Goal: Navigation & Orientation: Find specific page/section

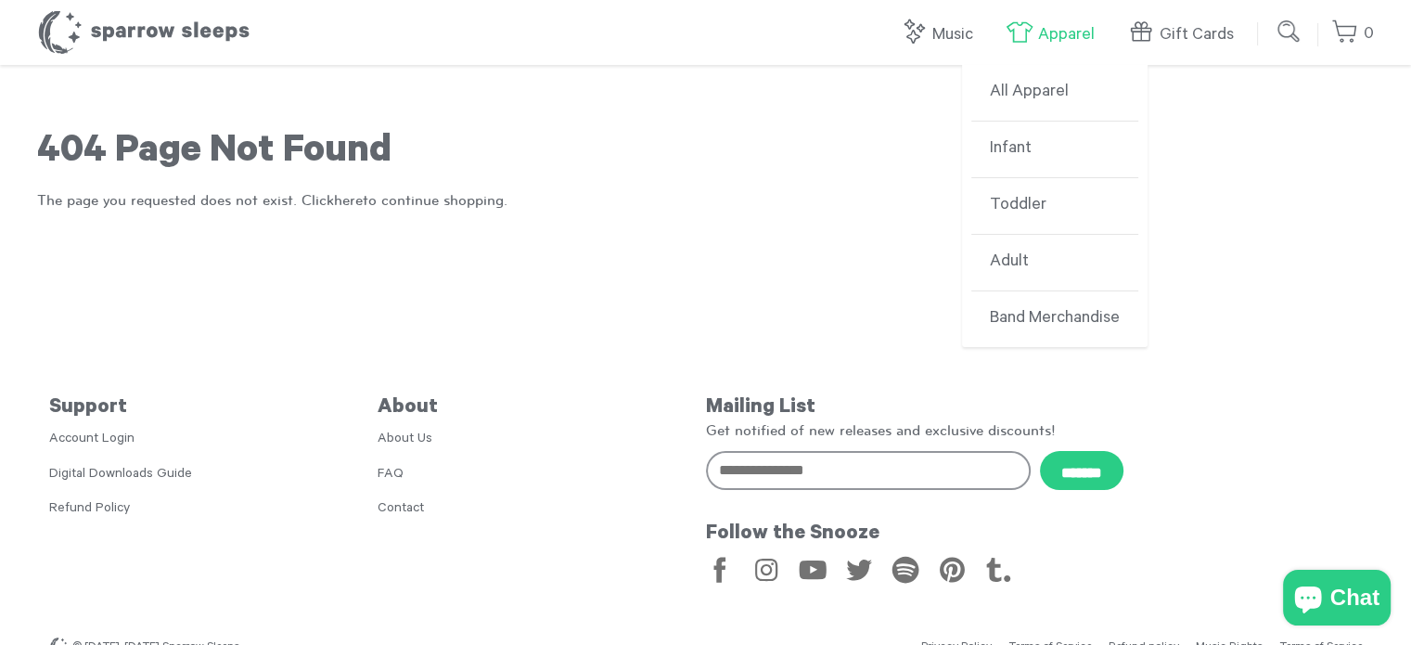
click at [1091, 39] on link "Apparel" at bounding box center [1055, 35] width 98 height 40
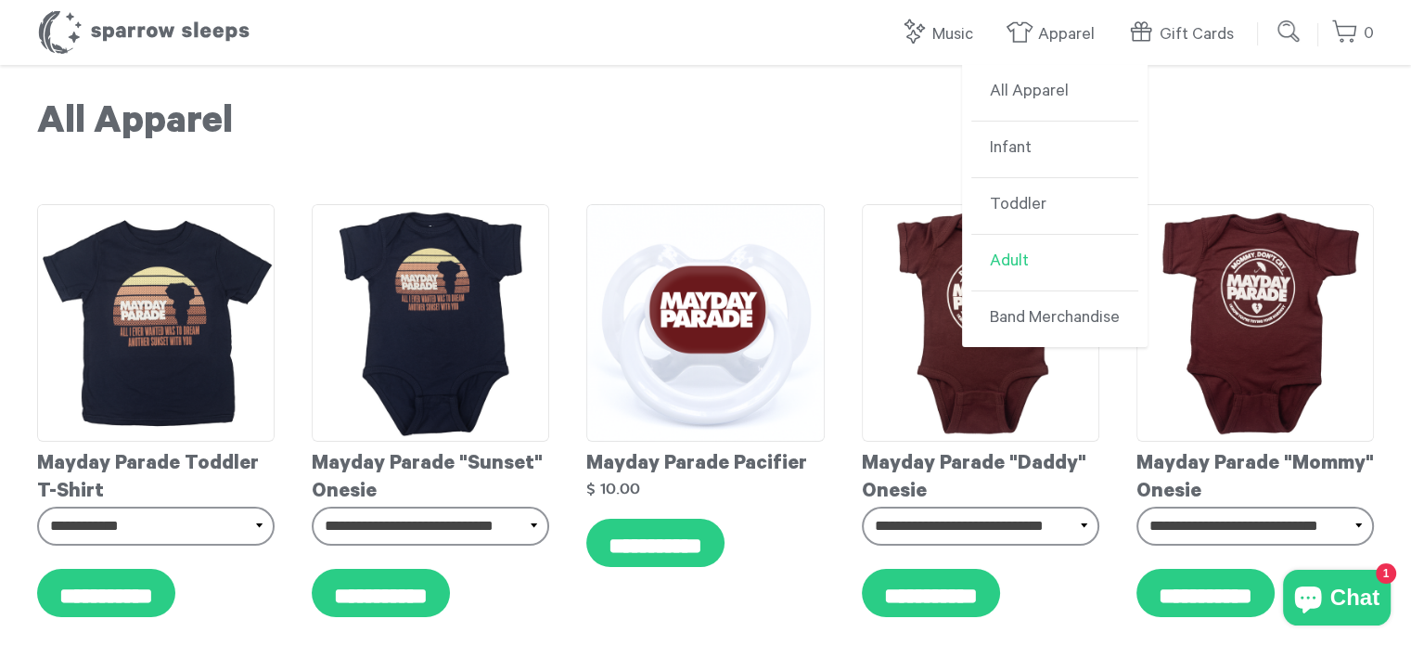
click at [1023, 262] on link "Adult" at bounding box center [1054, 263] width 167 height 57
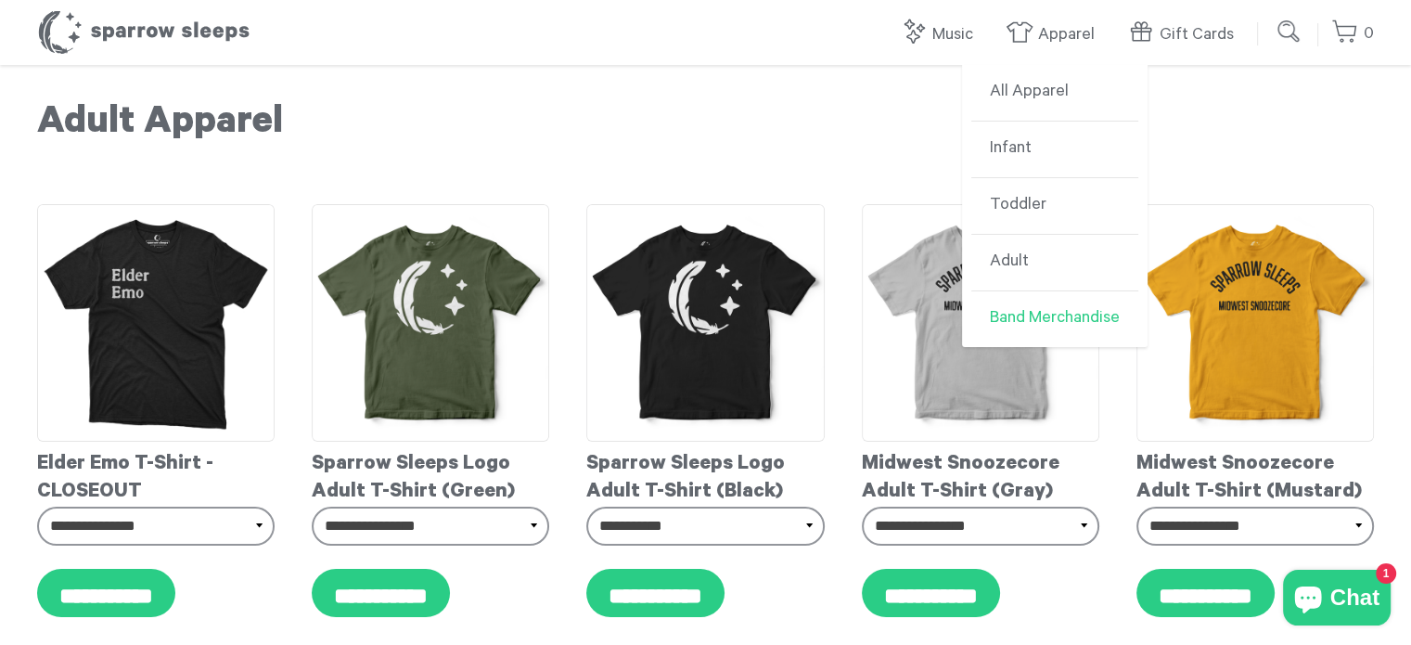
click at [1046, 311] on link "Band Merchandise" at bounding box center [1054, 319] width 167 height 56
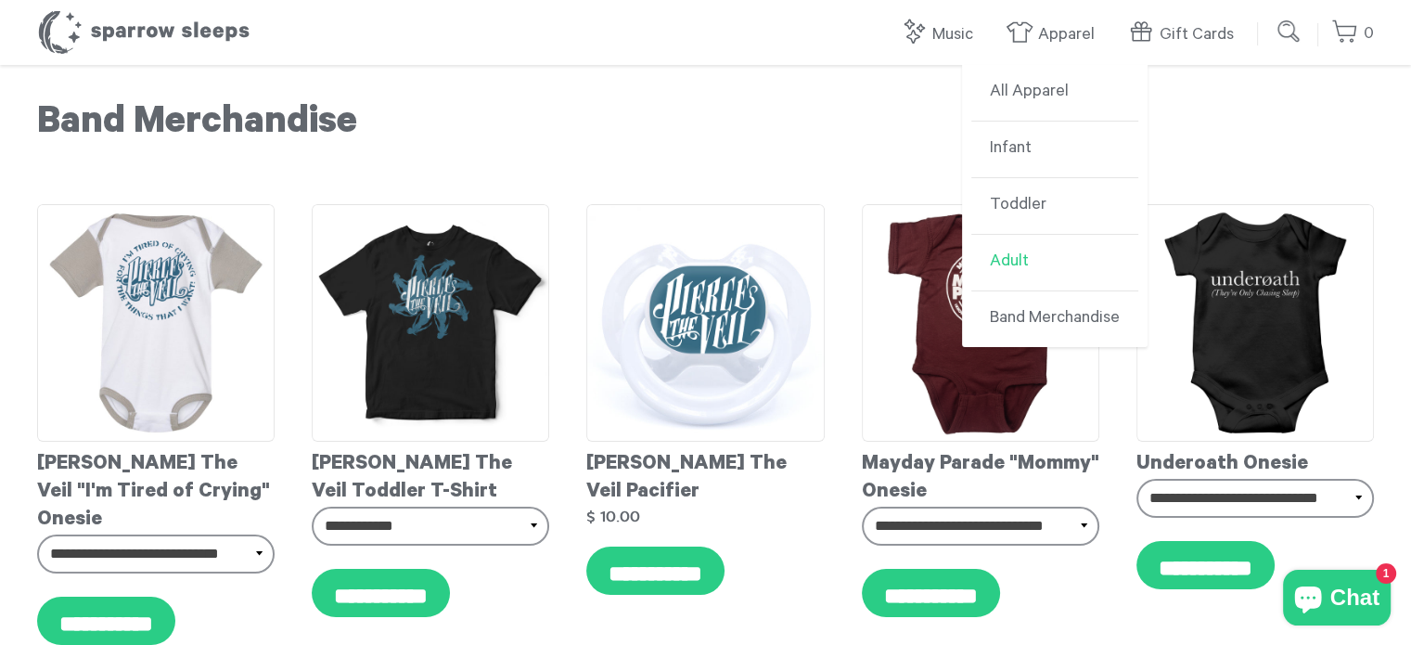
click at [1025, 263] on link "Adult" at bounding box center [1054, 263] width 167 height 57
